Goal: Task Accomplishment & Management: Manage account settings

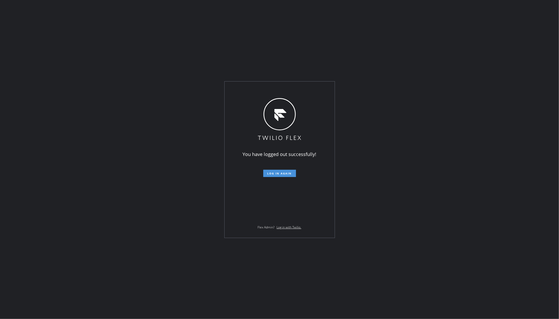
click at [284, 171] on button "Log in again" at bounding box center [279, 173] width 33 height 7
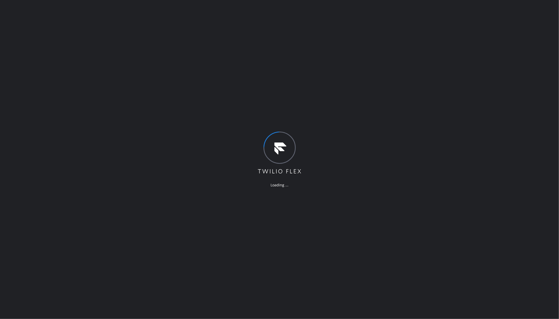
click at [74, 117] on div "Loading ..." at bounding box center [279, 159] width 559 height 319
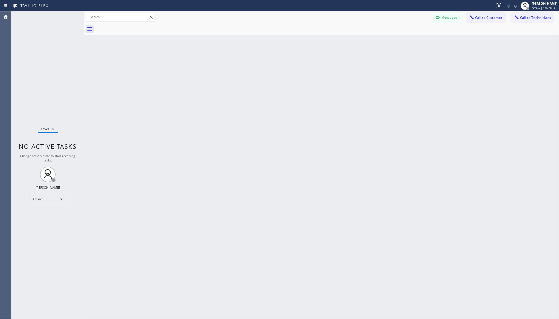
click at [48, 194] on div "Status No active tasks Change activity state to start receiving tasks. [PERSON_…" at bounding box center [47, 165] width 73 height 308
click at [48, 199] on div "Offline" at bounding box center [48, 199] width 36 height 8
click at [45, 217] on li "Unavailable" at bounding box center [47, 219] width 35 height 6
click at [159, 215] on div "Back to Dashboard Change Sender ID Customers Technicians AA [PERSON_NAME] [DATE…" at bounding box center [321, 165] width 475 height 308
click at [124, 76] on div "Back to Dashboard Change Sender ID Customers Technicians AA [PERSON_NAME] [DATE…" at bounding box center [321, 165] width 475 height 308
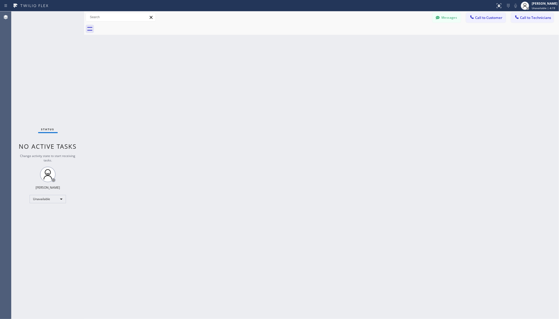
click at [137, 132] on div "Back to Dashboard Change Sender ID Customers Technicians AA [PERSON_NAME] [DATE…" at bounding box center [321, 165] width 475 height 308
click at [60, 69] on div "Status No active tasks Change activity state to start receiving tasks. [PERSON_…" at bounding box center [47, 165] width 73 height 308
click at [127, 107] on div "Back to Dashboard Change Sender ID Customers Technicians AA [PERSON_NAME] [DATE…" at bounding box center [321, 165] width 475 height 308
click at [372, 152] on div "Back to Dashboard Change Sender ID Customers Technicians AA [PERSON_NAME] [DATE…" at bounding box center [321, 165] width 475 height 308
